Goal: Information Seeking & Learning: Learn about a topic

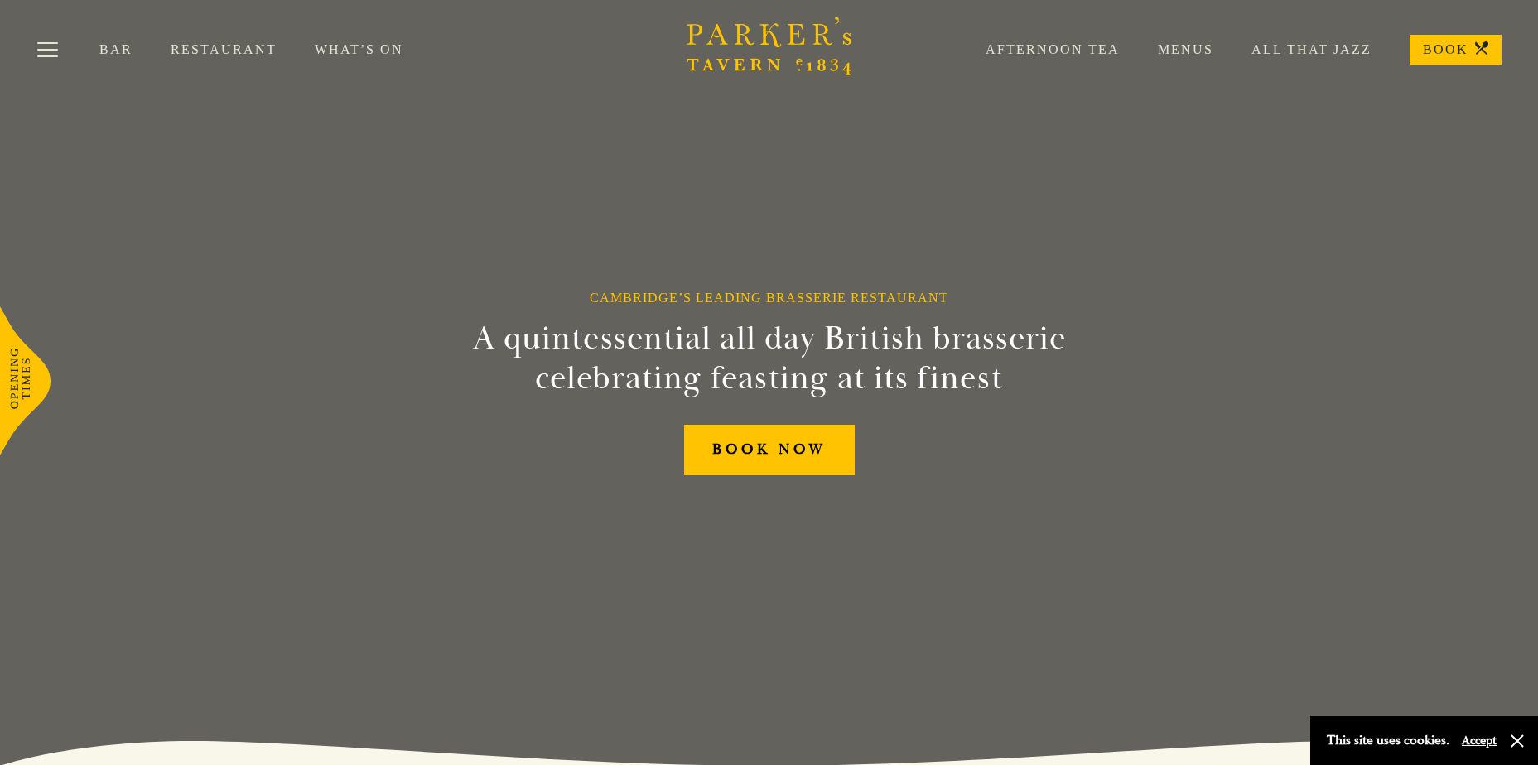
click at [227, 53] on link "Restaurant" at bounding box center [243, 49] width 144 height 17
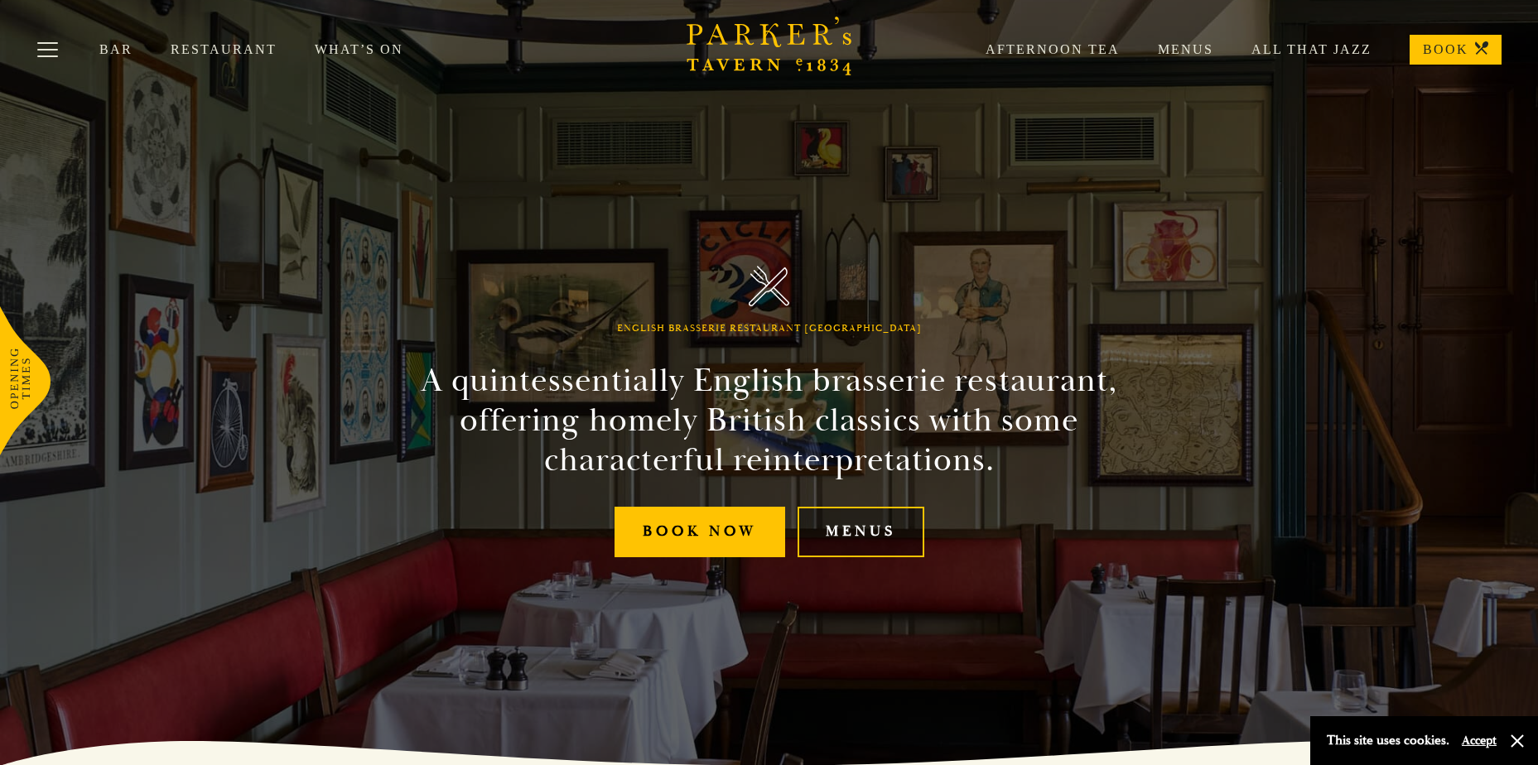
click at [874, 538] on link "Menus" at bounding box center [861, 532] width 127 height 51
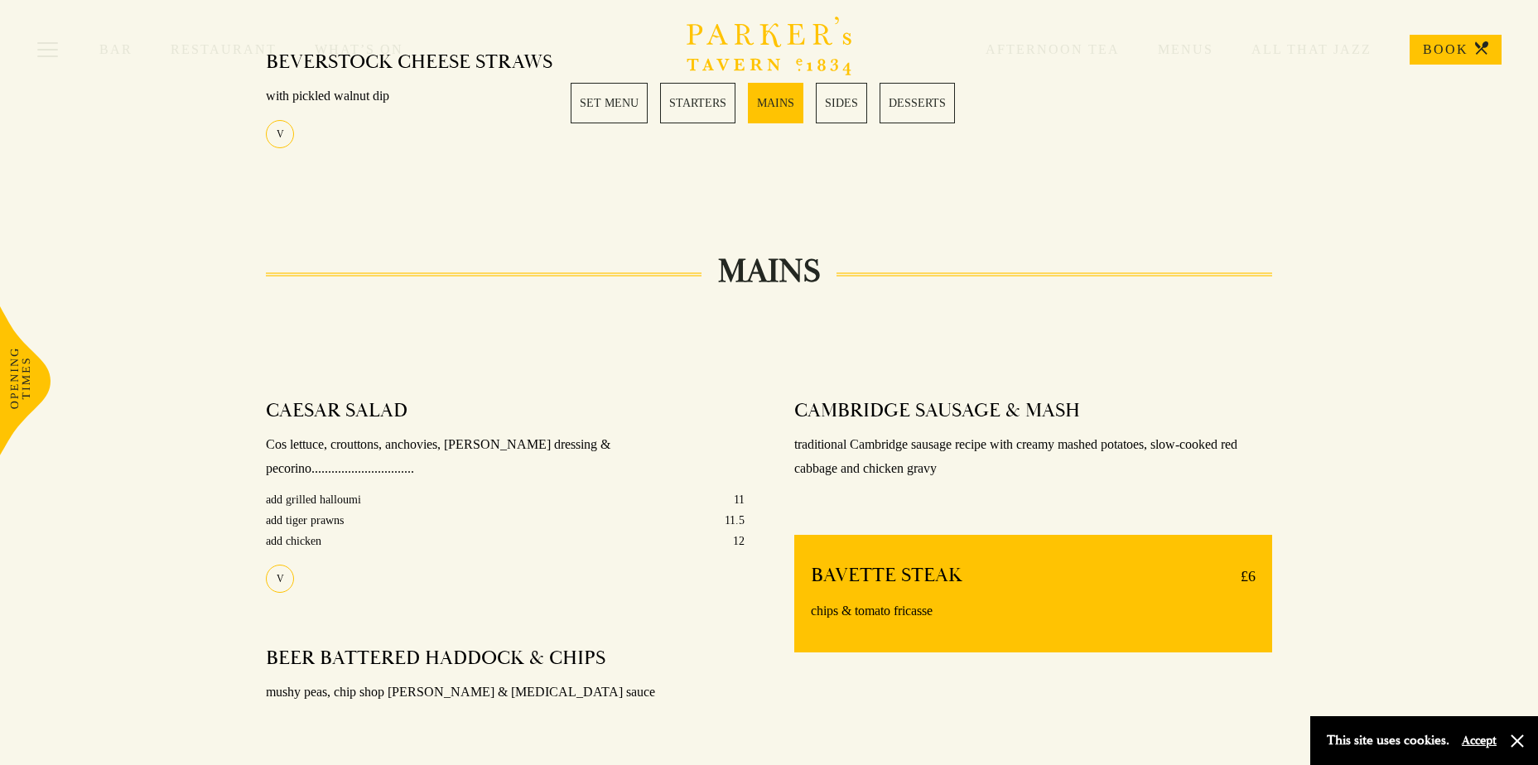
scroll to position [1136, 0]
